Goal: Task Accomplishment & Management: Manage account settings

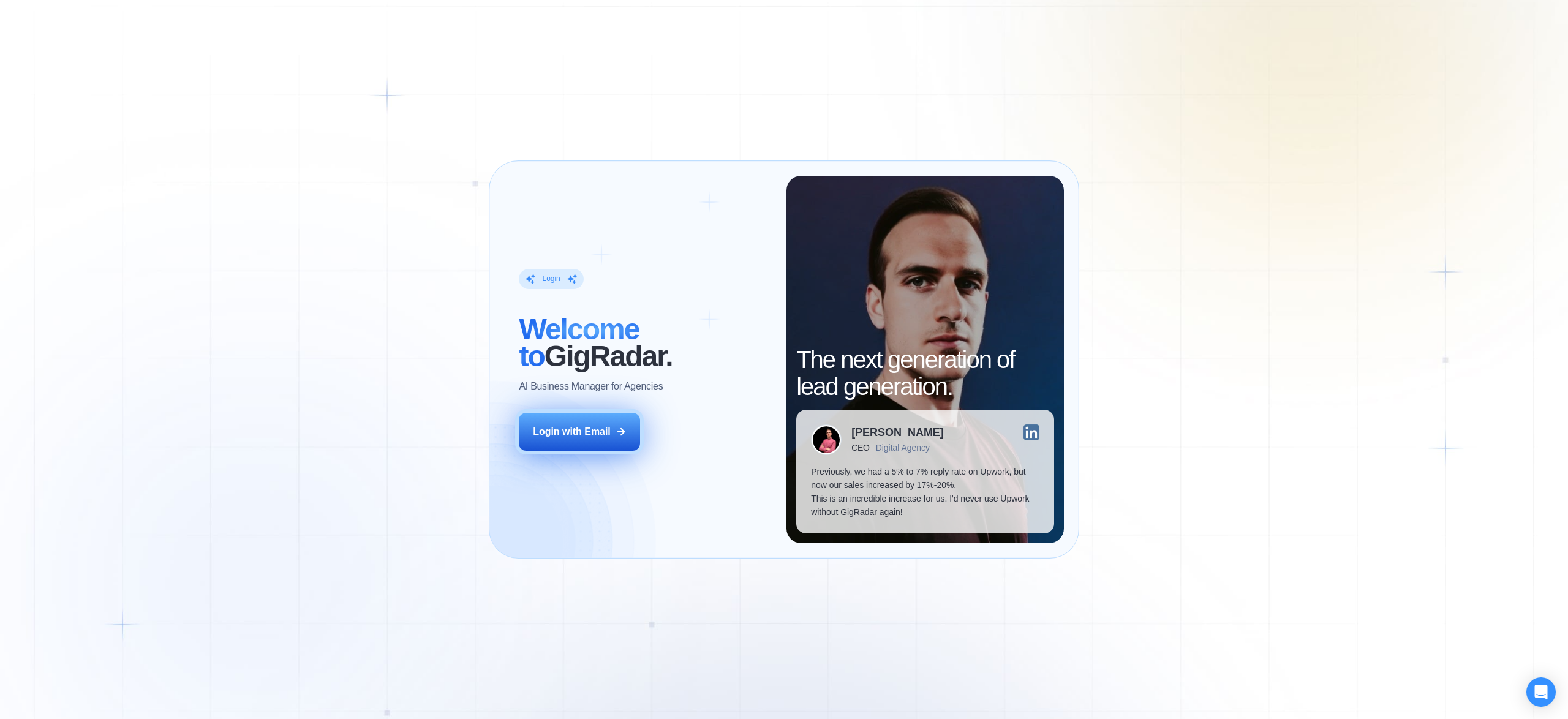
click at [624, 432] on icon at bounding box center [621, 432] width 7 height 7
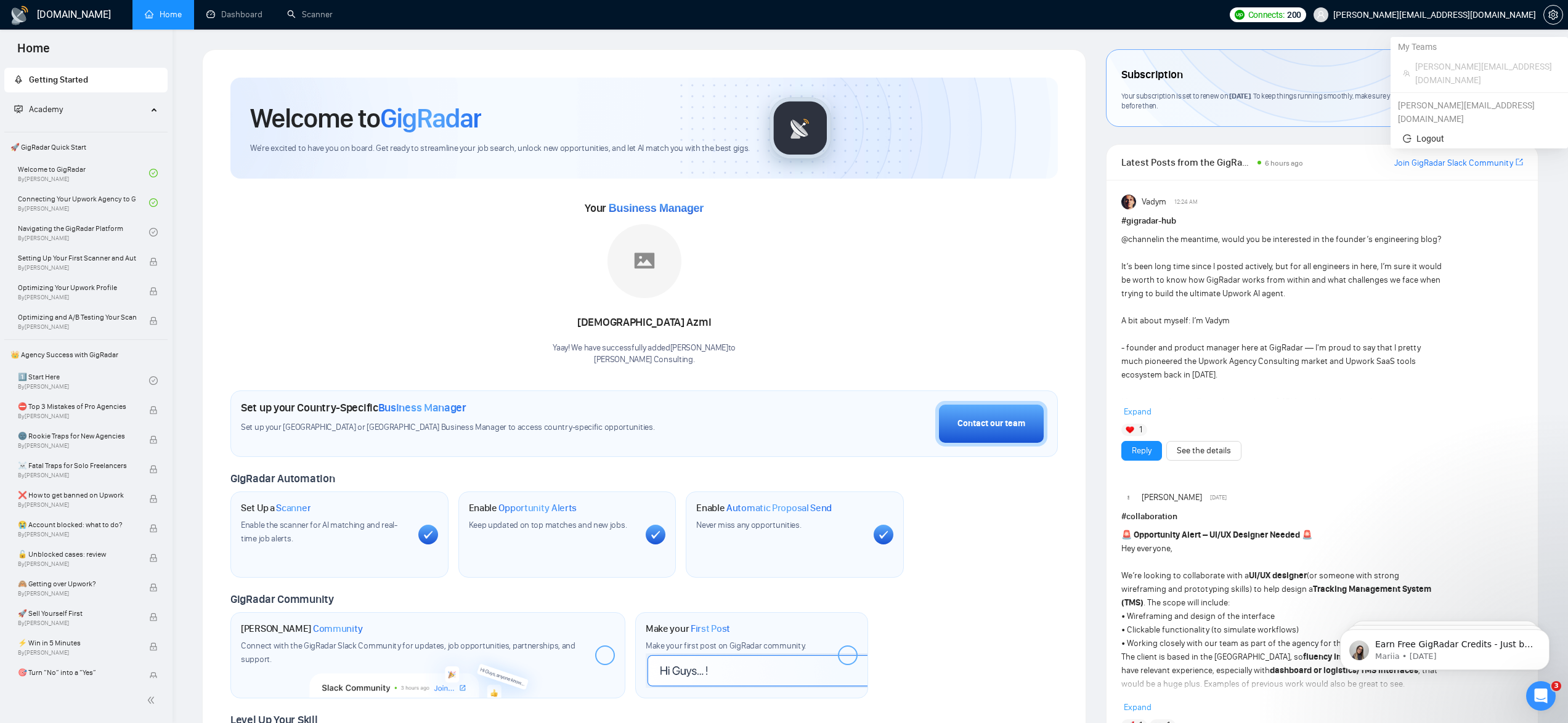
click at [1508, 15] on span "john@creedonconsulting.com" at bounding box center [1435, 15] width 203 height 0
click at [1558, 16] on span "setting" at bounding box center [1554, 14] width 18 height 10
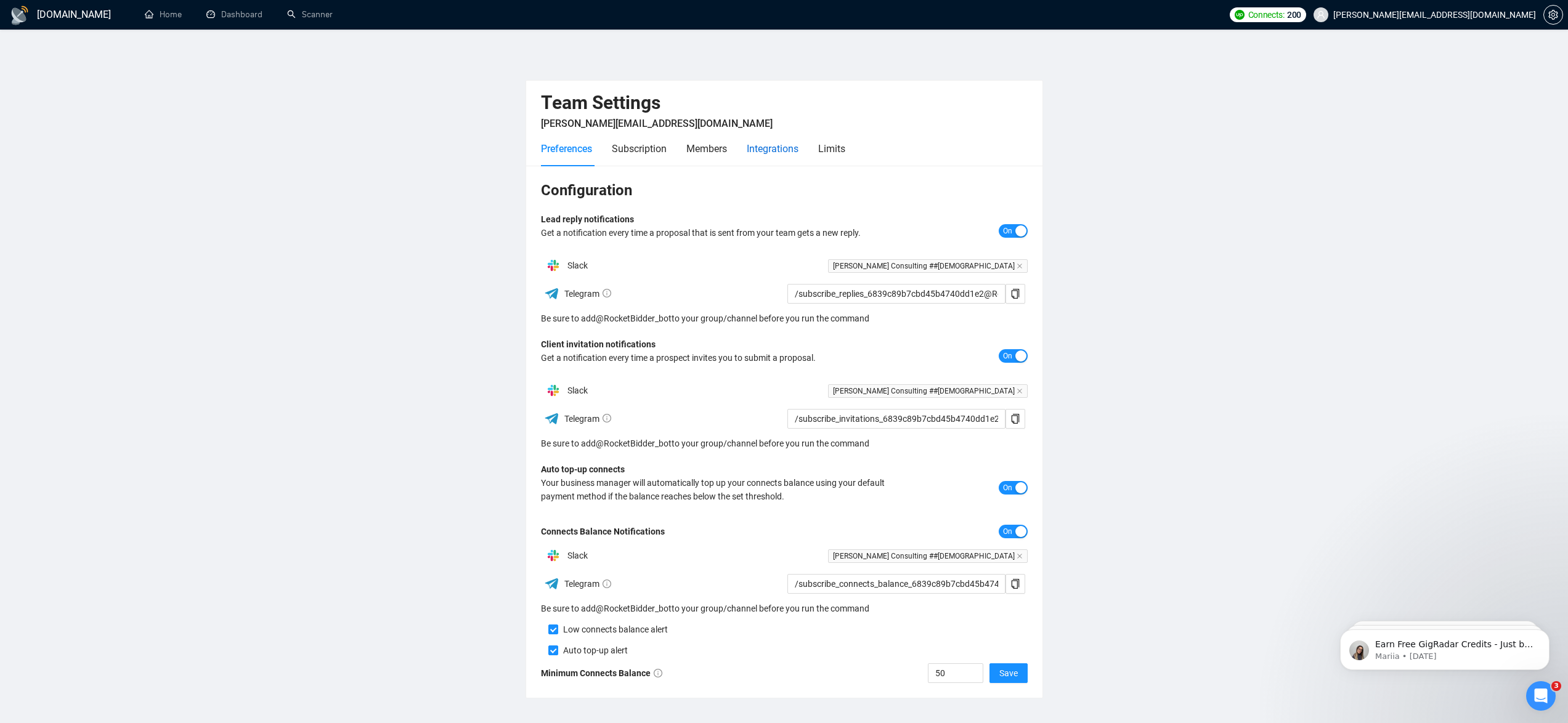
click at [782, 151] on div "Integrations" at bounding box center [773, 148] width 52 height 15
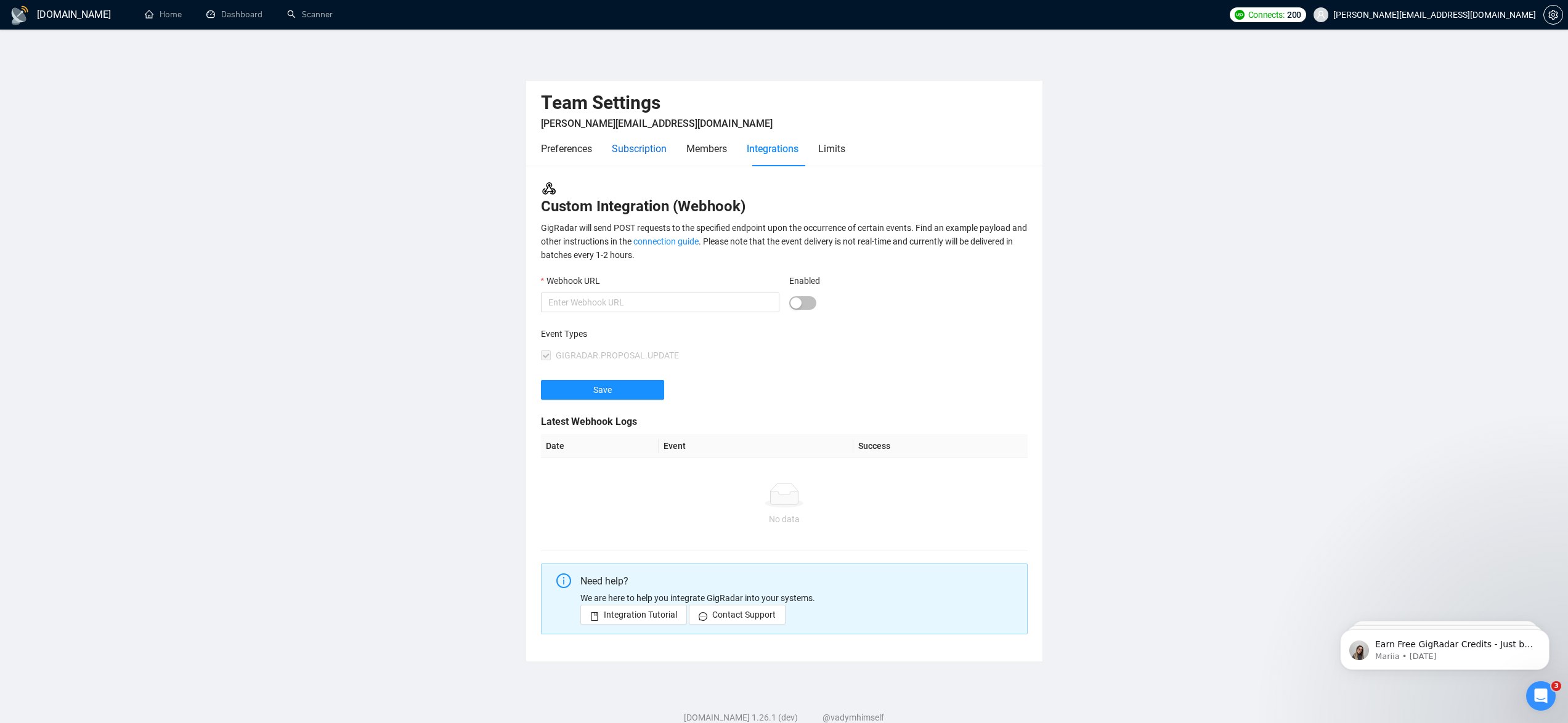
click at [638, 148] on div "Subscription" at bounding box center [638, 148] width 55 height 15
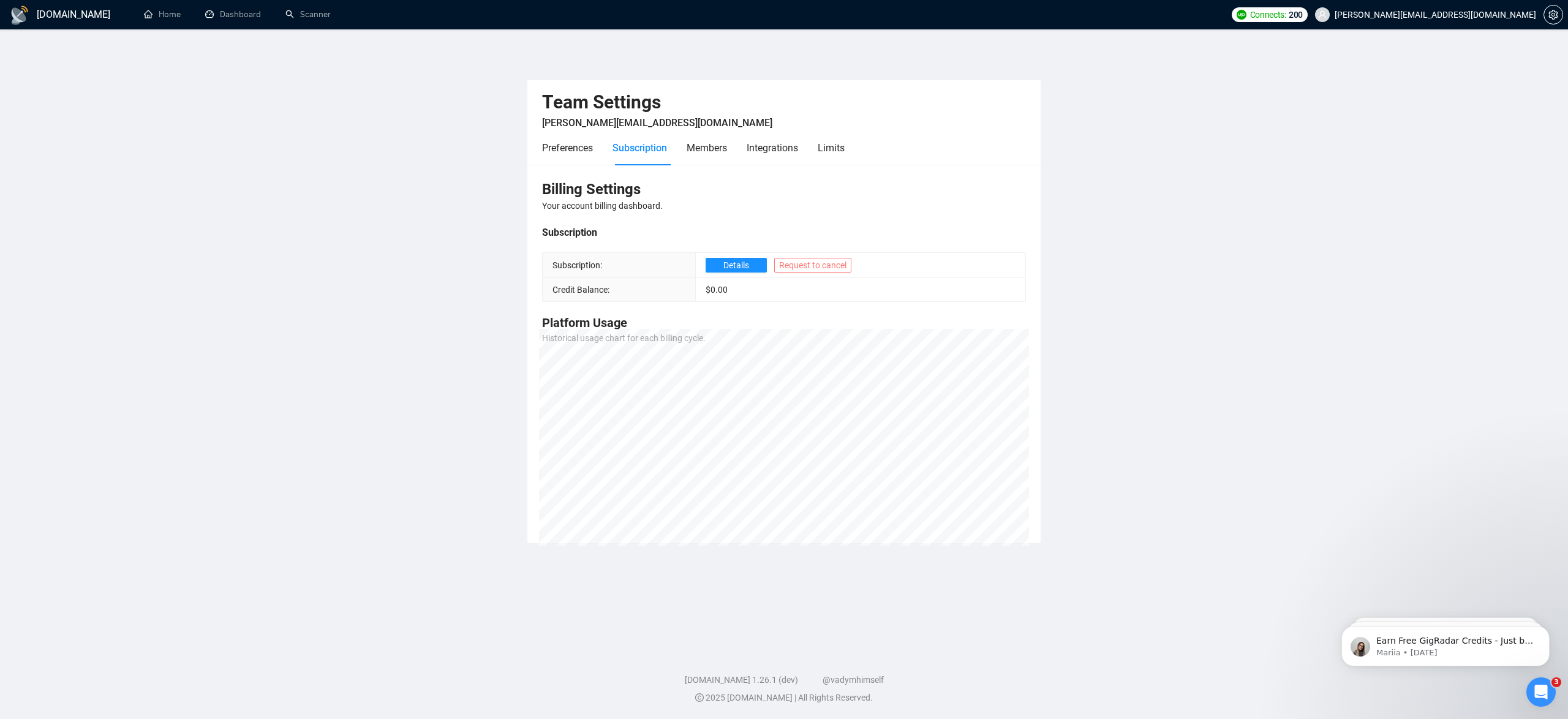
click at [811, 270] on span "Request to cancel" at bounding box center [812, 265] width 67 height 14
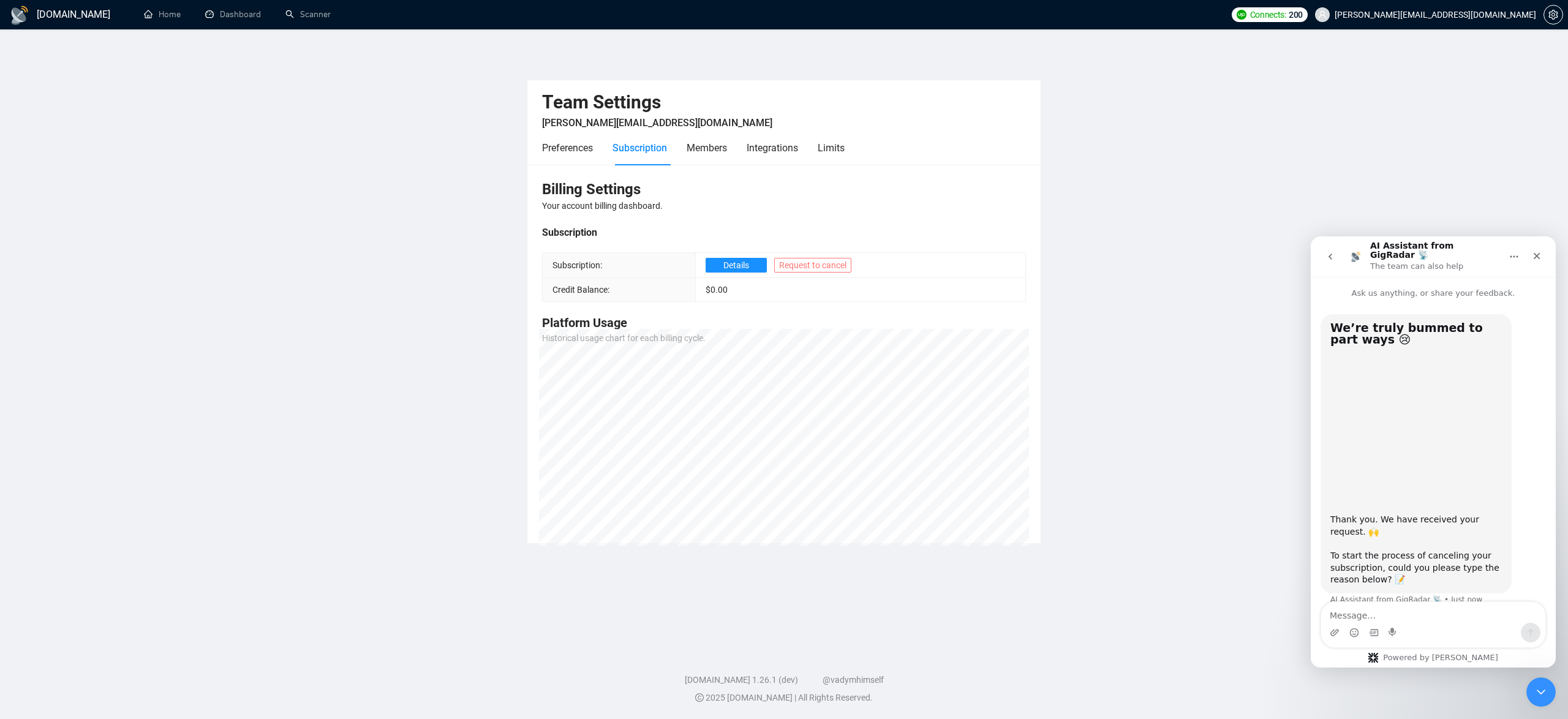
scroll to position [9, 0]
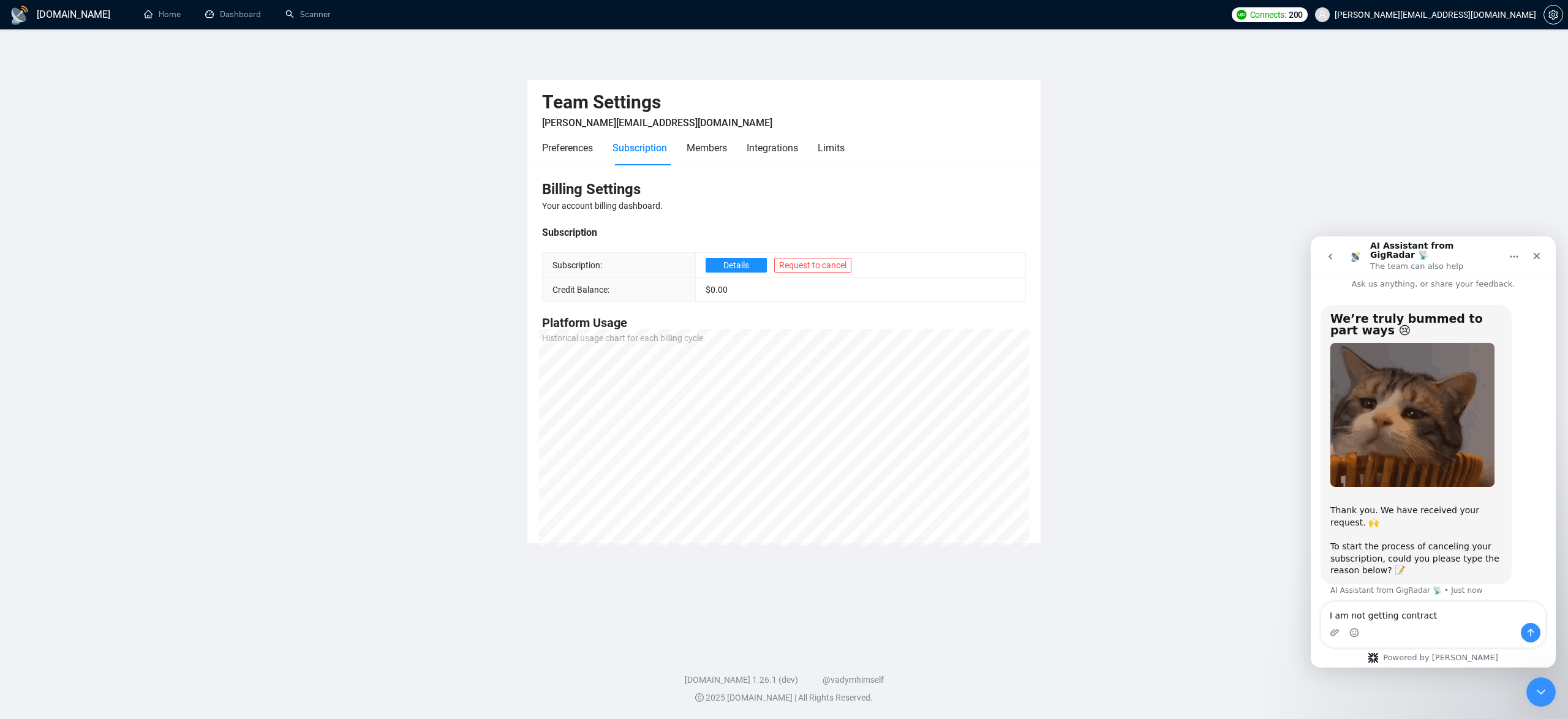
type textarea "I am not getting contracts"
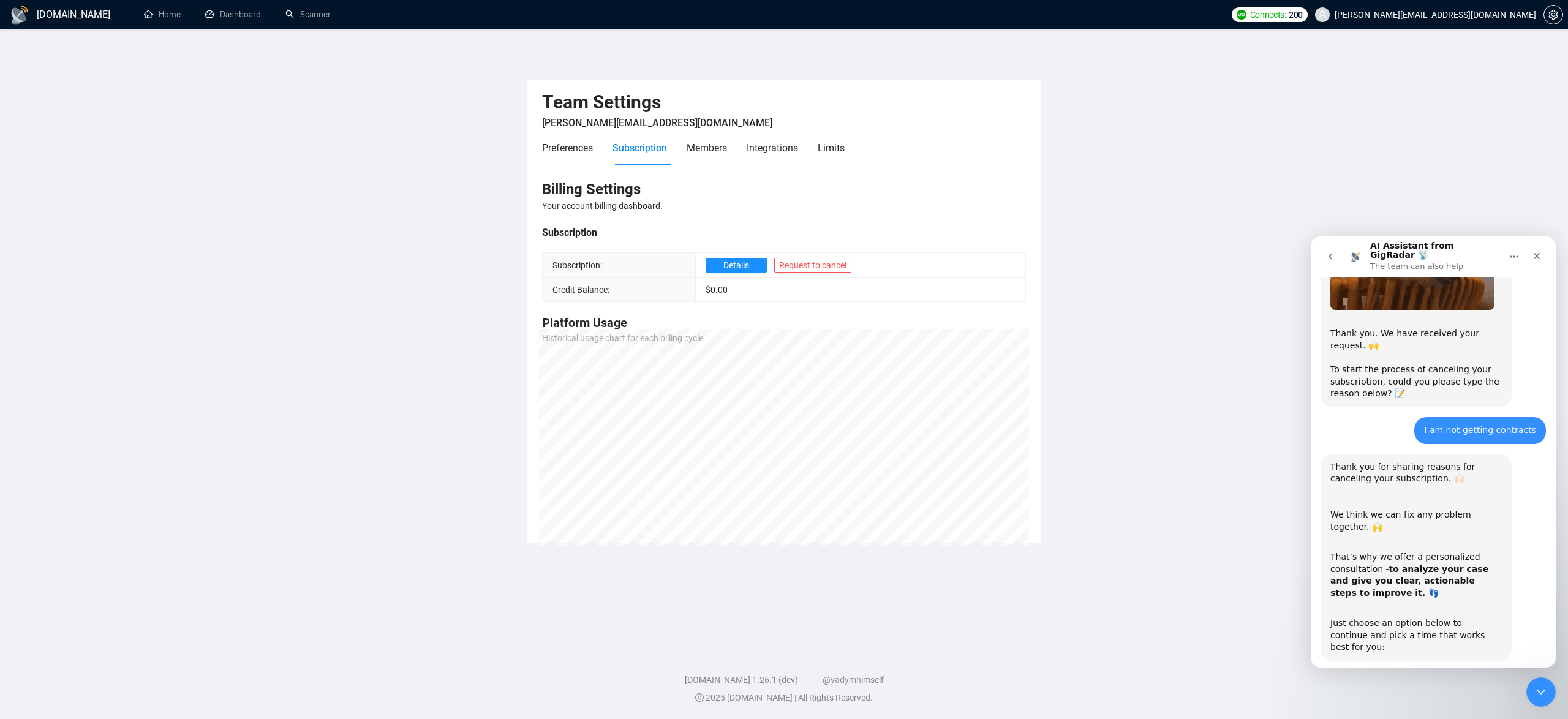
scroll to position [258, 0]
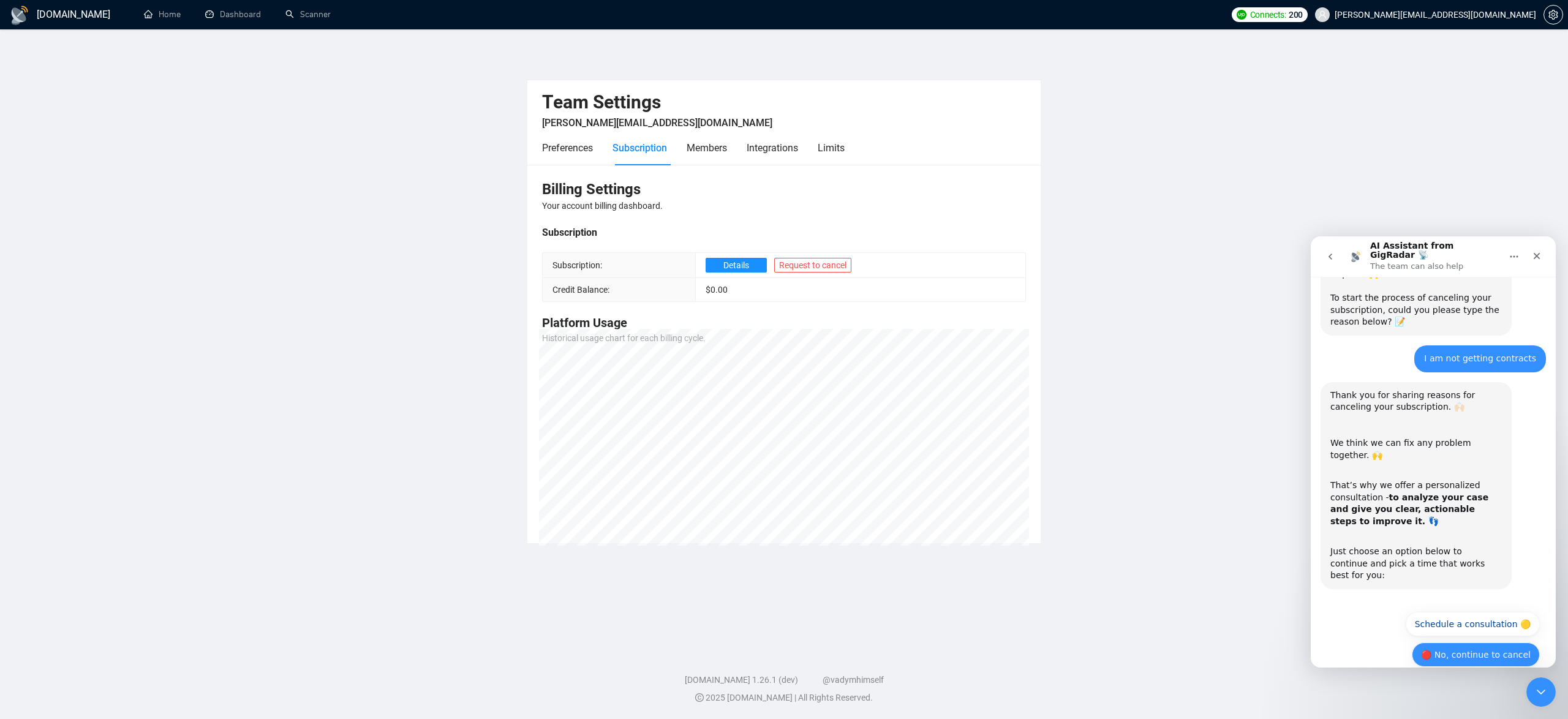
click at [1443, 643] on button "🔴 No, continue to cancel" at bounding box center [1476, 655] width 128 height 25
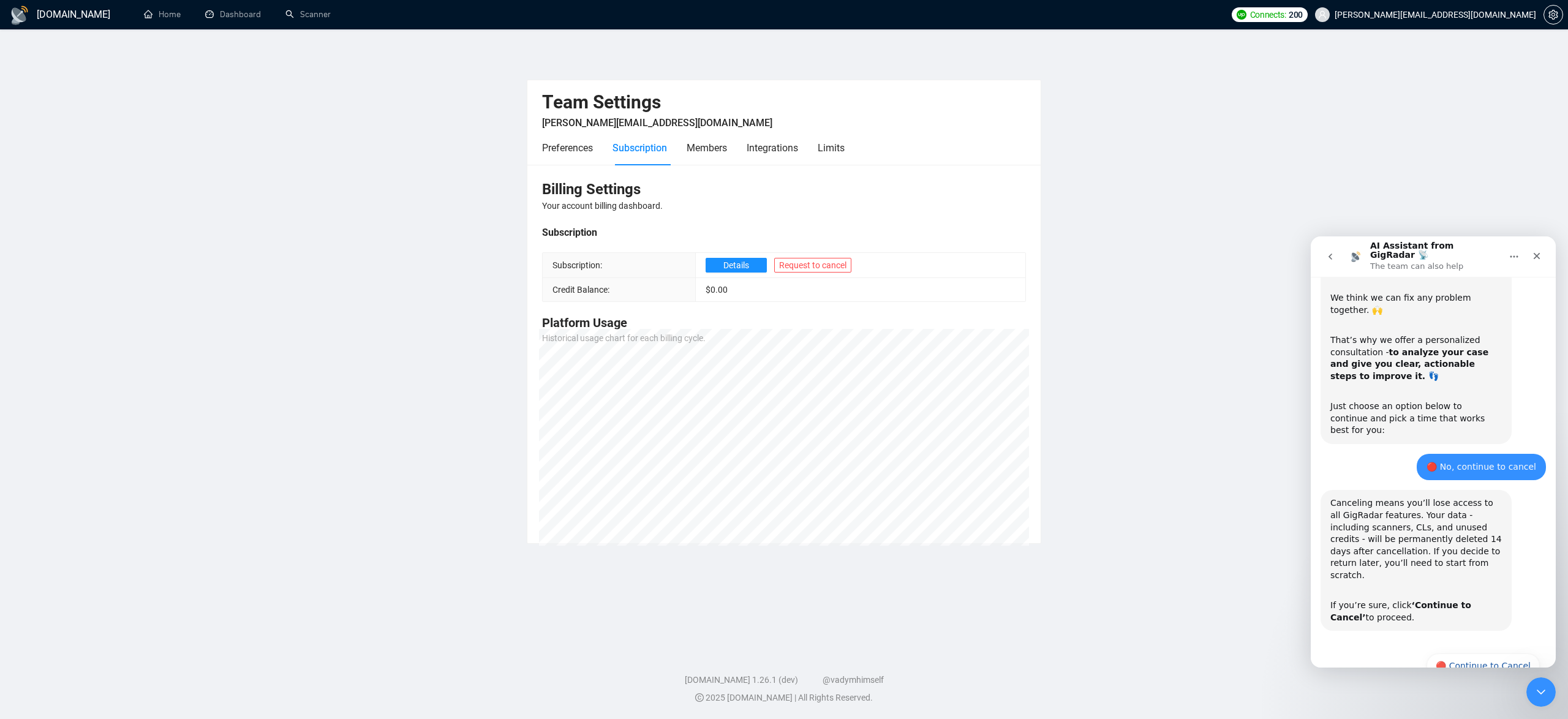
scroll to position [404, 0]
click at [1464, 653] on button "🔴 Continue to Cancel" at bounding box center [1484, 665] width 114 height 25
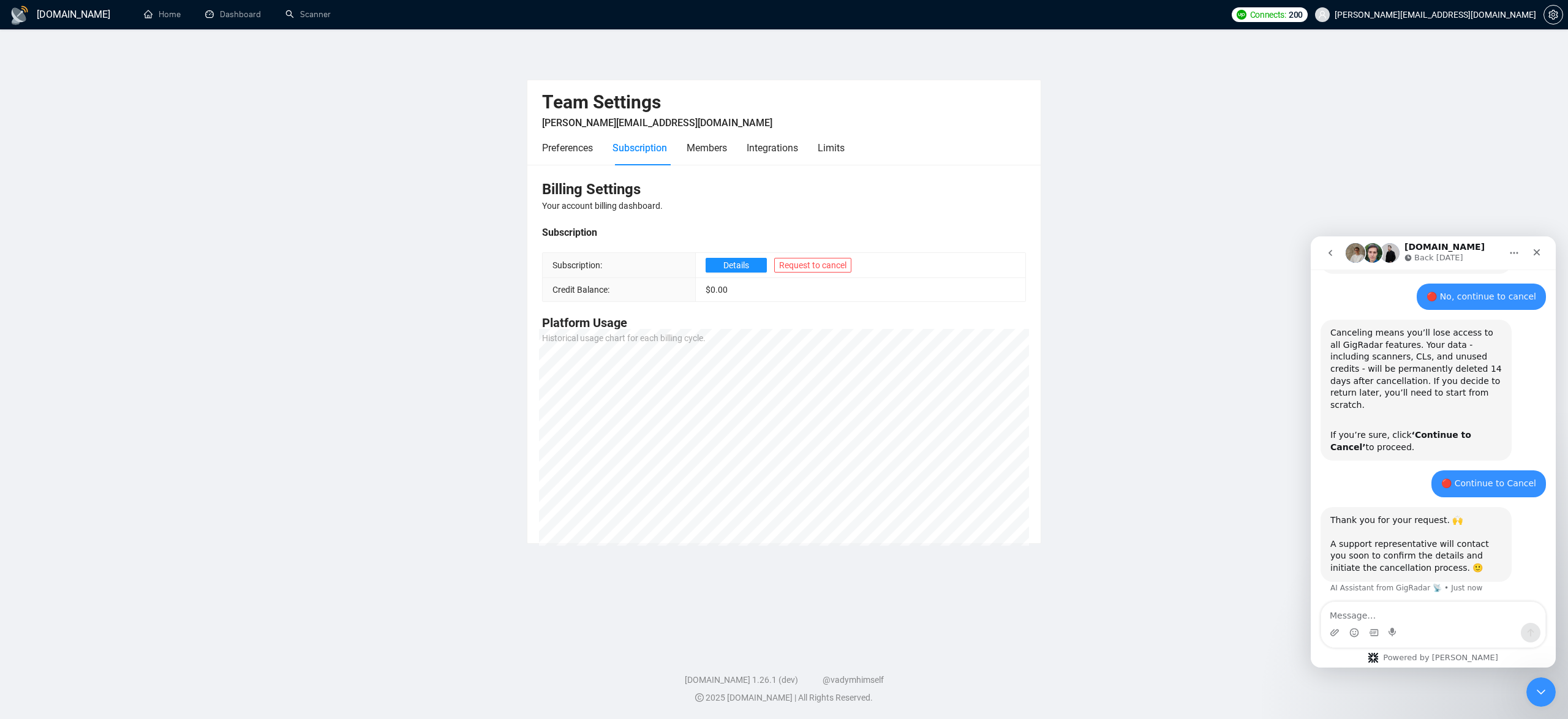
scroll to position [581, 0]
